Goal: Information Seeking & Learning: Learn about a topic

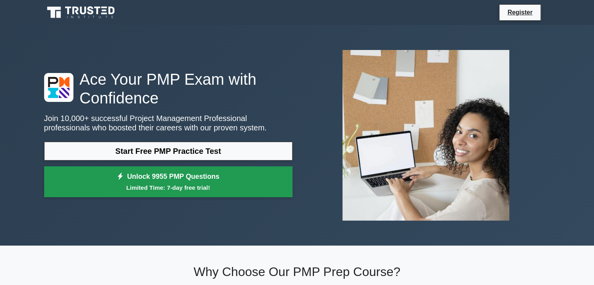
click at [128, 182] on link "Unlock 9955 PMP Questions Limited Time: 7-day free trial!" at bounding box center [168, 181] width 249 height 31
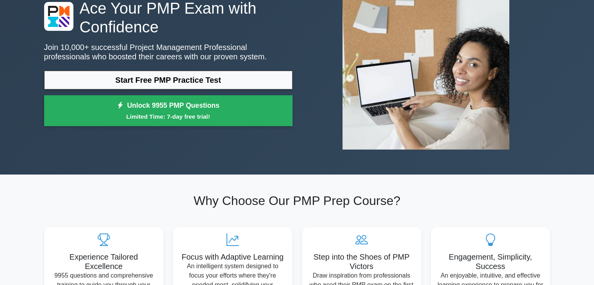
scroll to position [70, 0]
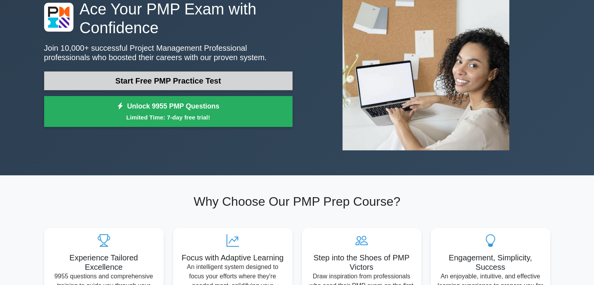
click at [165, 80] on link "Start Free PMP Practice Test" at bounding box center [168, 81] width 249 height 19
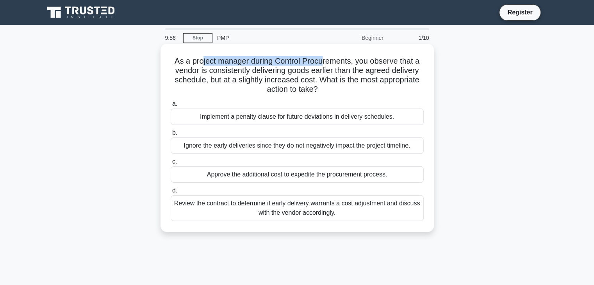
drag, startPoint x: 199, startPoint y: 59, endPoint x: 325, endPoint y: 64, distance: 126.3
click at [325, 64] on h5 "As a project manager during Control Procurements, you observe that a vendor is …" at bounding box center [297, 75] width 255 height 38
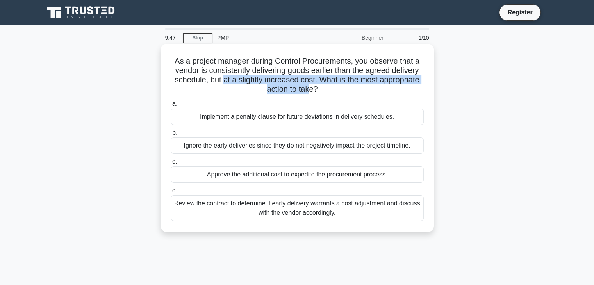
drag, startPoint x: 222, startPoint y: 76, endPoint x: 311, endPoint y: 91, distance: 90.3
click at [311, 91] on h5 "As a project manager during Control Procurements, you observe that a vendor is …" at bounding box center [297, 75] width 255 height 38
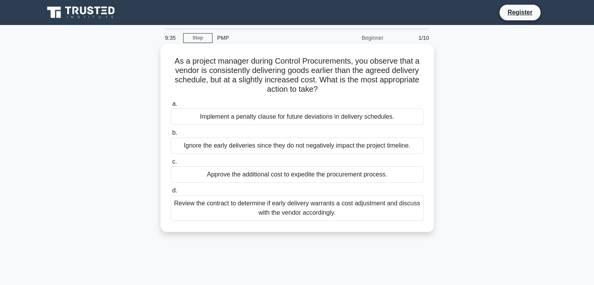
click at [242, 211] on div "Review the contract to determine if early delivery warrants a cost adjustment a…" at bounding box center [297, 208] width 253 height 26
click at [171, 193] on input "d. Review the contract to determine if early delivery warrants a cost adjustmen…" at bounding box center [171, 190] width 0 height 5
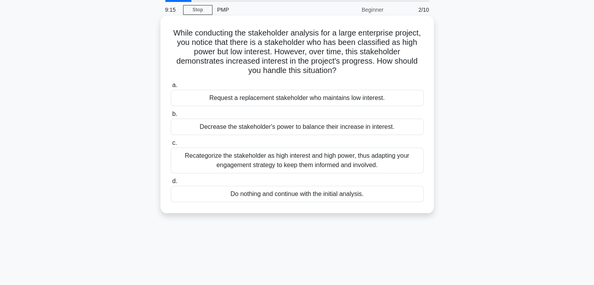
scroll to position [30, 0]
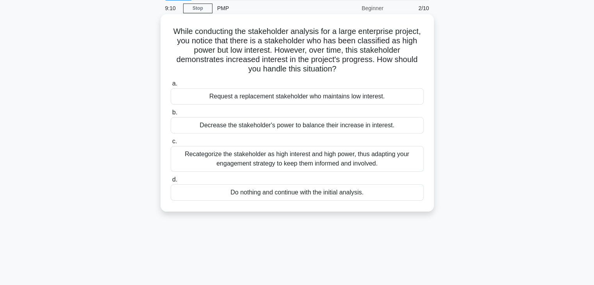
click at [313, 153] on div "Recategorize the stakeholder as high interest and high power, thus adapting you…" at bounding box center [297, 159] width 253 height 26
click at [171, 144] on input "c. Recategorize the stakeholder as high interest and high power, thus adapting …" at bounding box center [171, 141] width 0 height 5
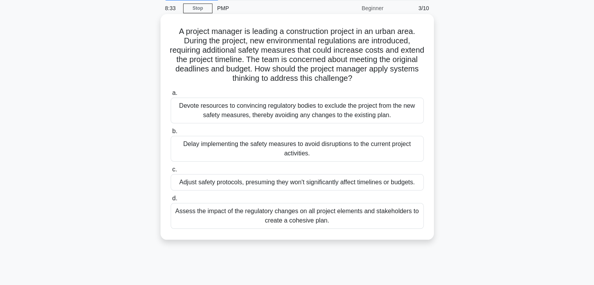
click at [340, 217] on div "Assess the impact of the regulatory changes on all project elements and stakeho…" at bounding box center [297, 216] width 253 height 26
click at [171, 201] on input "d. Assess the impact of the regulatory changes on all project elements and stak…" at bounding box center [171, 198] width 0 height 5
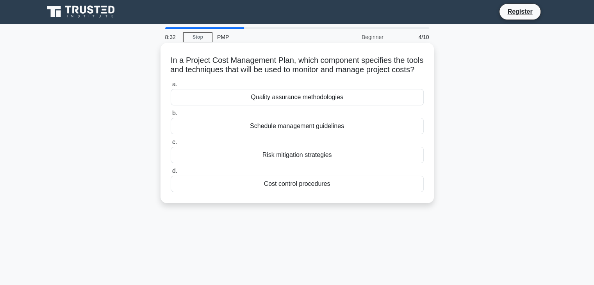
scroll to position [0, 0]
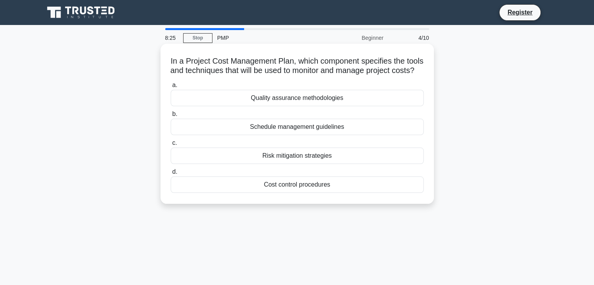
drag, startPoint x: 200, startPoint y: 60, endPoint x: 392, endPoint y: 84, distance: 193.4
click at [392, 76] on h5 "In a Project Cost Management Plan, which component specifies the tools and tech…" at bounding box center [297, 66] width 255 height 20
click at [317, 193] on div "Cost control procedures" at bounding box center [297, 185] width 253 height 16
click at [171, 175] on input "d. Cost control procedures" at bounding box center [171, 172] width 0 height 5
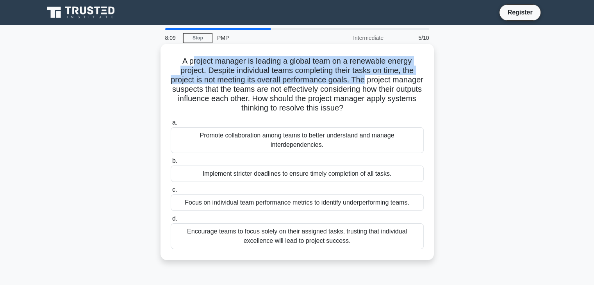
drag, startPoint x: 190, startPoint y: 61, endPoint x: 383, endPoint y: 78, distance: 194.2
click at [383, 78] on h5 "A project manager is leading a global team on a renewable energy project. Despi…" at bounding box center [297, 84] width 255 height 57
drag, startPoint x: 236, startPoint y: 95, endPoint x: 417, endPoint y: 108, distance: 181.1
click at [417, 108] on h5 "A project manager is leading a global team on a renewable energy project. Despi…" at bounding box center [297, 84] width 255 height 57
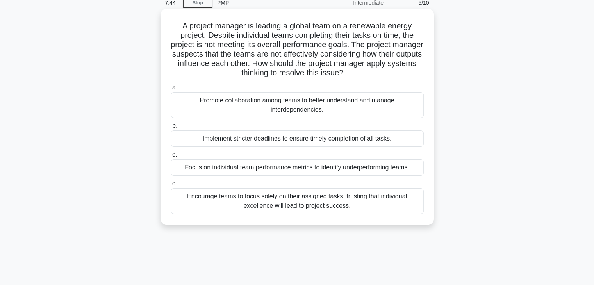
click at [265, 115] on div "Promote collaboration among teams to better understand and manage interdependen…" at bounding box center [297, 105] width 253 height 26
click at [171, 90] on input "a. Promote collaboration among teams to better understand and manage interdepen…" at bounding box center [171, 87] width 0 height 5
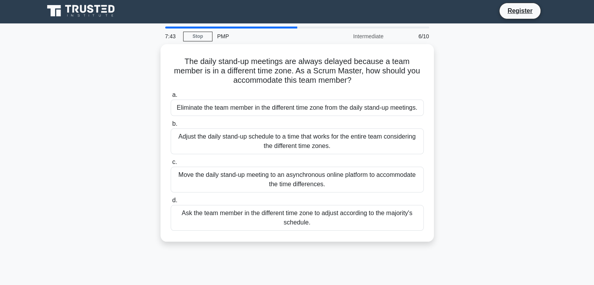
scroll to position [0, 0]
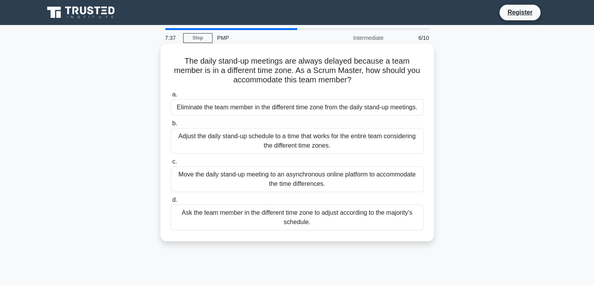
drag, startPoint x: 194, startPoint y: 63, endPoint x: 373, endPoint y: 81, distance: 179.9
click at [373, 81] on h5 "The daily stand-up meetings are always delayed because a team member is in a di…" at bounding box center [297, 70] width 255 height 29
click at [307, 179] on div "Move the daily stand-up meeting to an asynchronous online platform to accommoda…" at bounding box center [297, 179] width 253 height 26
click at [171, 165] on input "c. Move the daily stand-up meeting to an asynchronous online platform to accomm…" at bounding box center [171, 161] width 0 height 5
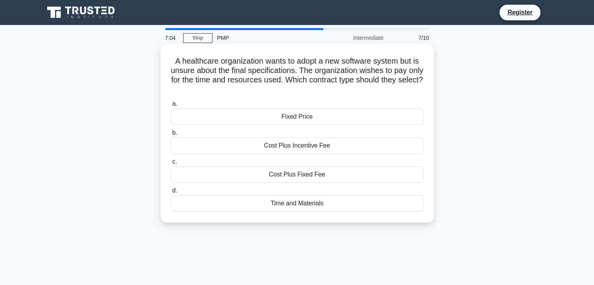
drag, startPoint x: 174, startPoint y: 61, endPoint x: 407, endPoint y: 91, distance: 234.9
click at [407, 91] on h5 "A healthcare organization wants to adopt a new software system but is unsure ab…" at bounding box center [297, 75] width 255 height 38
click at [286, 208] on div "Time and Materials" at bounding box center [297, 203] width 253 height 16
click at [171, 193] on input "d. Time and Materials" at bounding box center [171, 190] width 0 height 5
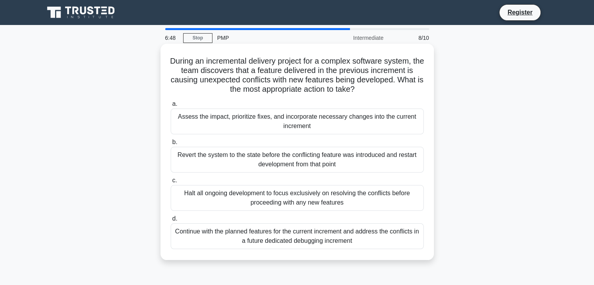
click at [289, 49] on div "During an incremental delivery project for a complex software system, the team …" at bounding box center [297, 152] width 267 height 210
click at [367, 237] on div "Continue with the planned features for the current increment and address the co…" at bounding box center [297, 237] width 253 height 26
click at [171, 222] on input "d. Continue with the planned features for the current increment and address the…" at bounding box center [171, 219] width 0 height 5
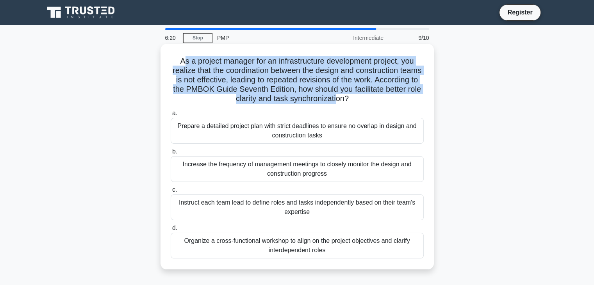
drag, startPoint x: 182, startPoint y: 59, endPoint x: 374, endPoint y: 101, distance: 196.8
click at [374, 101] on h5 "As a project manager for an infrastructure development project, you realize tha…" at bounding box center [297, 80] width 255 height 48
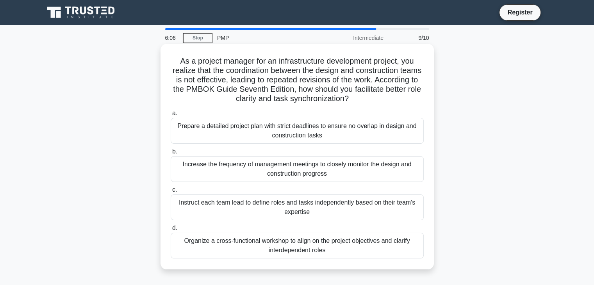
click at [257, 238] on div "Organize a cross-functional workshop to align on the project objectives and cla…" at bounding box center [297, 246] width 253 height 26
click at [171, 231] on input "d. Organize a cross-functional workshop to align on the project objectives and …" at bounding box center [171, 228] width 0 height 5
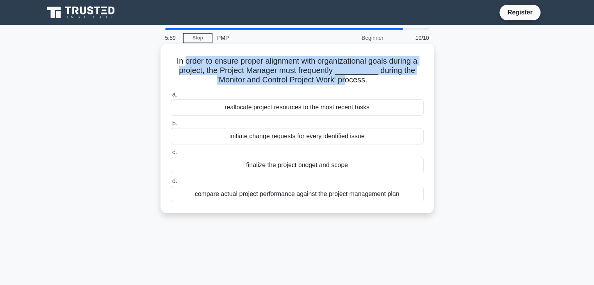
drag, startPoint x: 182, startPoint y: 63, endPoint x: 350, endPoint y: 82, distance: 169.2
click at [350, 82] on h5 "In order to ensure proper alignment with organizational goals during a project,…" at bounding box center [297, 70] width 255 height 29
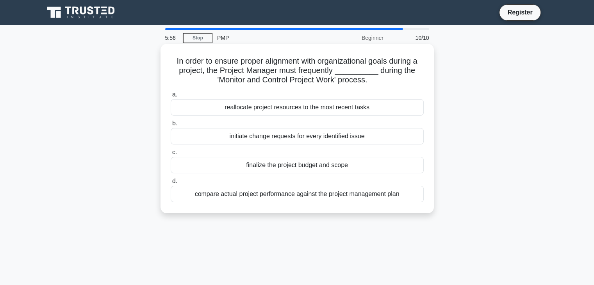
click at [291, 89] on div "a. reallocate project resources to the most recent tasks b. initiate change req…" at bounding box center [297, 146] width 263 height 116
click at [277, 192] on div "compare actual project performance against the project management plan" at bounding box center [297, 194] width 253 height 16
click at [171, 184] on input "d. compare actual project performance against the project management plan" at bounding box center [171, 181] width 0 height 5
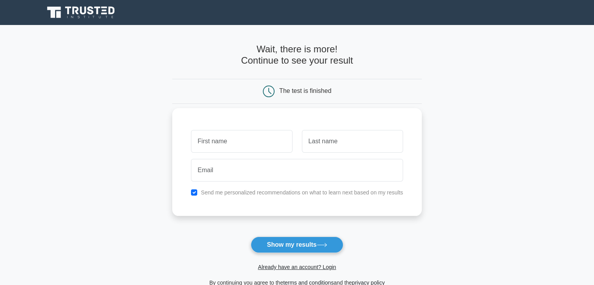
click at [271, 137] on input "text" at bounding box center [241, 141] width 101 height 23
type input "INDRAJIT"
click at [303, 150] on input "text" at bounding box center [352, 141] width 101 height 23
type input "BANERJEE"
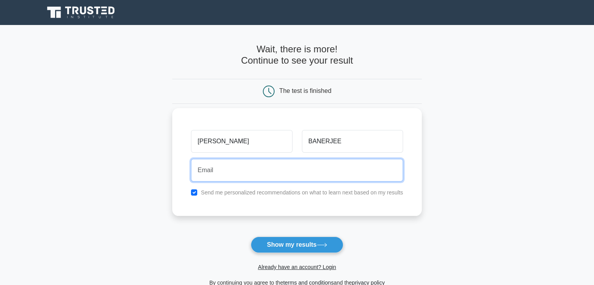
click at [308, 175] on input "email" at bounding box center [297, 170] width 212 height 23
type input "bindrajit014@gmail.com"
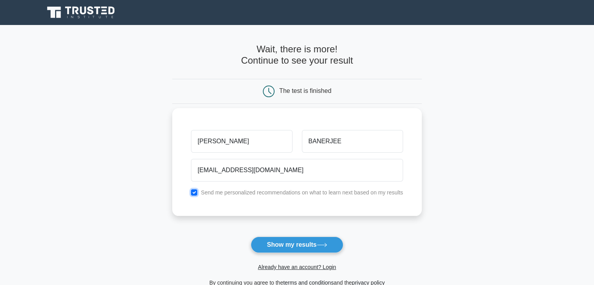
click at [197, 194] on input "checkbox" at bounding box center [194, 193] width 6 height 6
checkbox input "false"
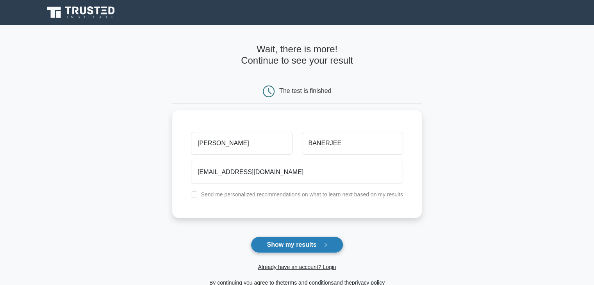
click at [285, 244] on button "Show my results" at bounding box center [297, 245] width 92 height 16
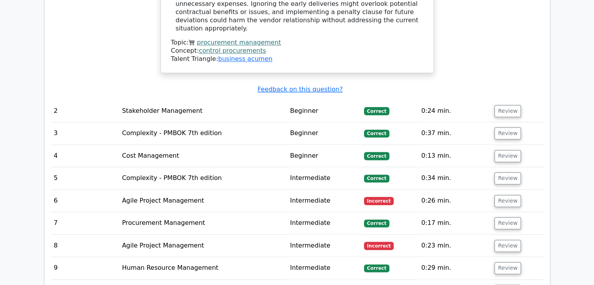
scroll to position [967, 0]
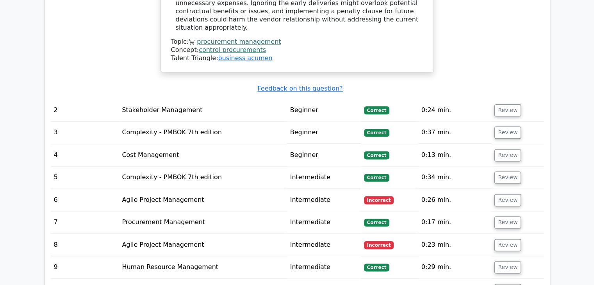
click at [304, 189] on td "Intermediate" at bounding box center [324, 200] width 74 height 22
click at [369, 196] on span "Incorrect" at bounding box center [379, 200] width 30 height 8
click at [506, 189] on td "Review" at bounding box center [518, 200] width 52 height 22
click at [503, 194] on button "Review" at bounding box center [508, 200] width 27 height 12
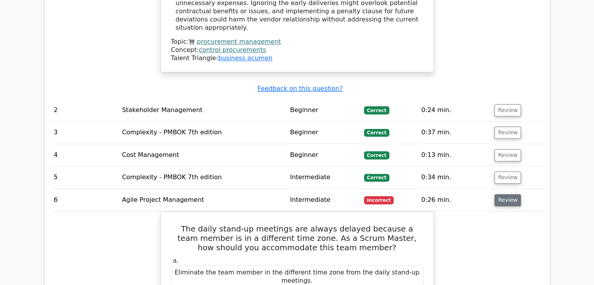
scroll to position [1059, 0]
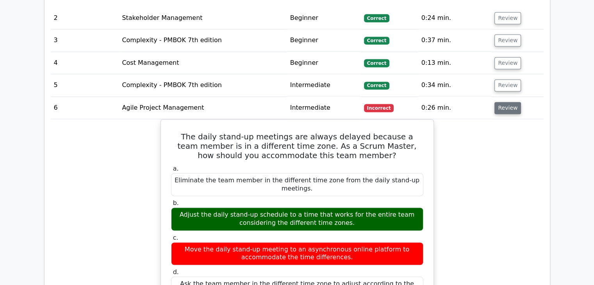
click at [499, 102] on button "Review" at bounding box center [508, 108] width 27 height 12
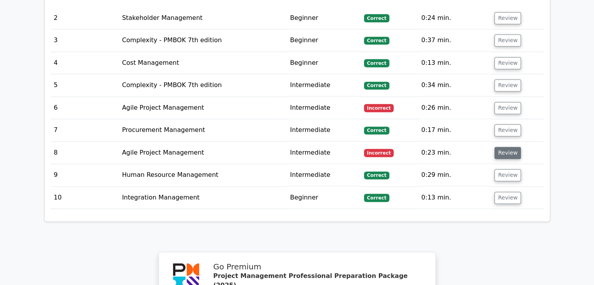
click at [506, 147] on button "Review" at bounding box center [508, 153] width 27 height 12
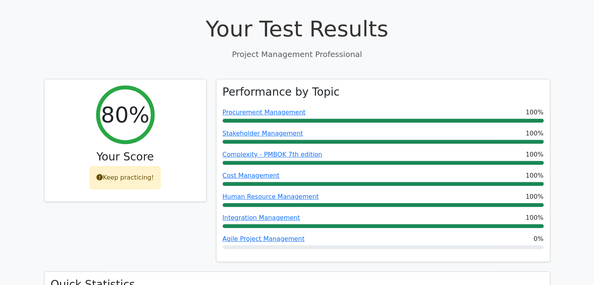
scroll to position [273, 0]
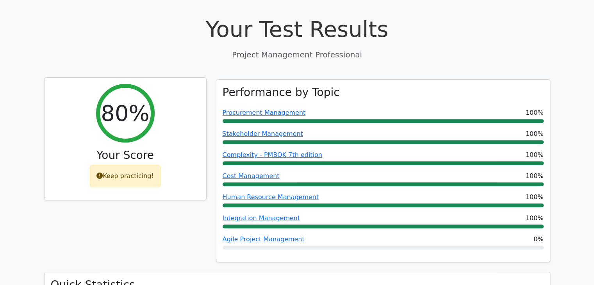
click at [106, 165] on div "Keep practicing!" at bounding box center [125, 176] width 71 height 23
